Goal: Task Accomplishment & Management: Manage account settings

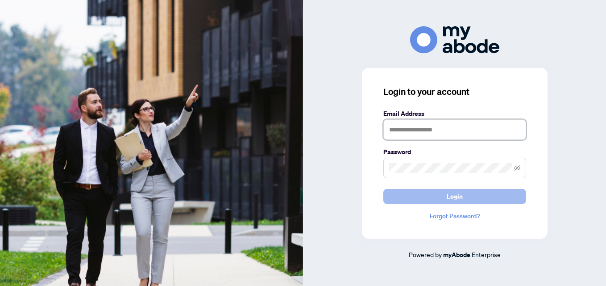
type input "**********"
click at [427, 191] on button "Login" at bounding box center [454, 196] width 143 height 15
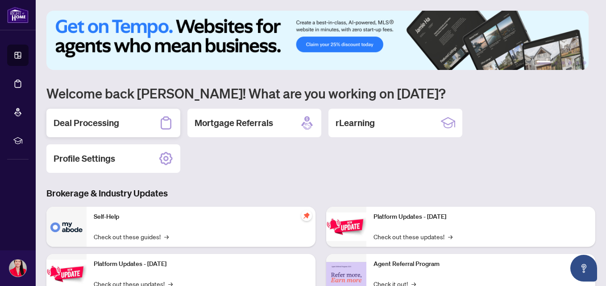
click at [102, 121] on h2 "Deal Processing" at bounding box center [87, 123] width 66 height 12
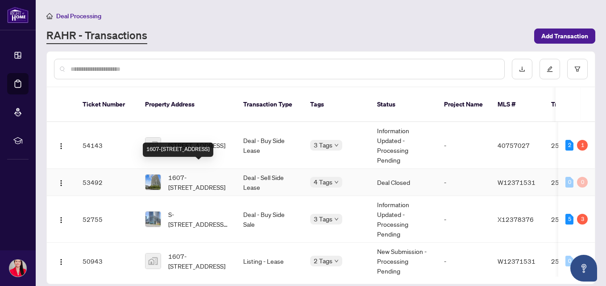
click at [202, 173] on span "1607-[STREET_ADDRESS]" at bounding box center [198, 183] width 61 height 20
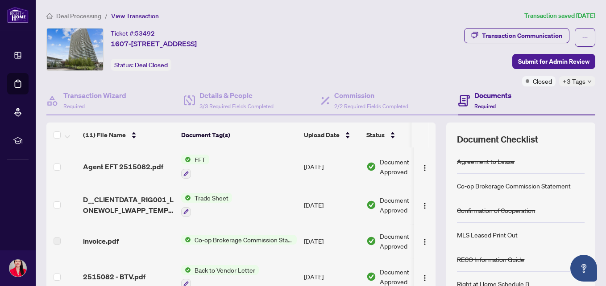
click at [587, 79] on icon "down" at bounding box center [589, 81] width 4 height 4
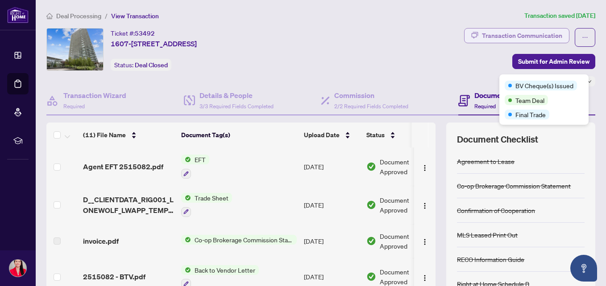
click at [513, 35] on div "Transaction Communication" at bounding box center [522, 36] width 80 height 14
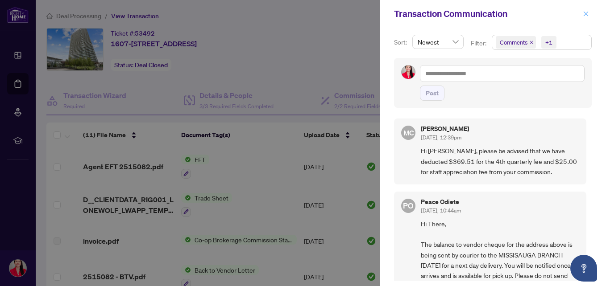
click at [586, 11] on icon "close" at bounding box center [586, 14] width 6 height 6
